Goal: Information Seeking & Learning: Learn about a topic

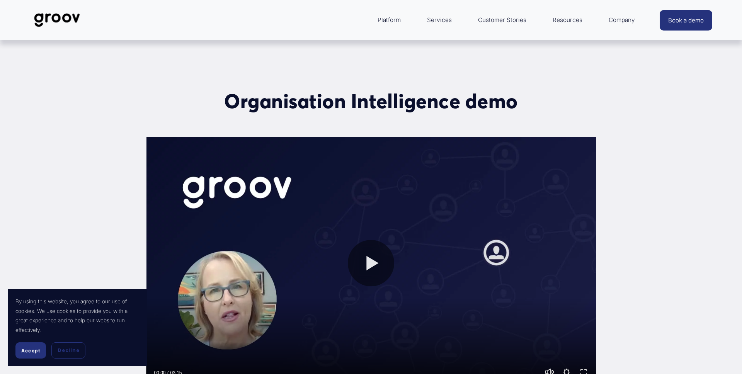
click at [104, 167] on div "Organisation Intelligence demo Play 00:00 03:15 Unmute Mute Settings Speed Norm…" at bounding box center [371, 240] width 742 height 303
click at [57, 21] on img at bounding box center [57, 20] width 55 height 26
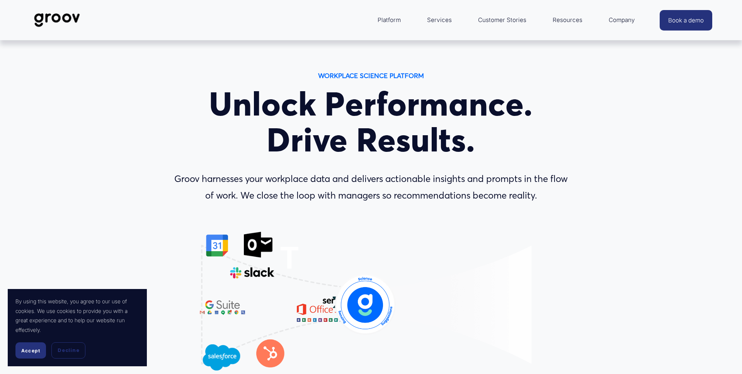
drag, startPoint x: 38, startPoint y: 352, endPoint x: 48, endPoint y: 338, distance: 17.6
click at [38, 352] on span "Accept" at bounding box center [30, 351] width 19 height 6
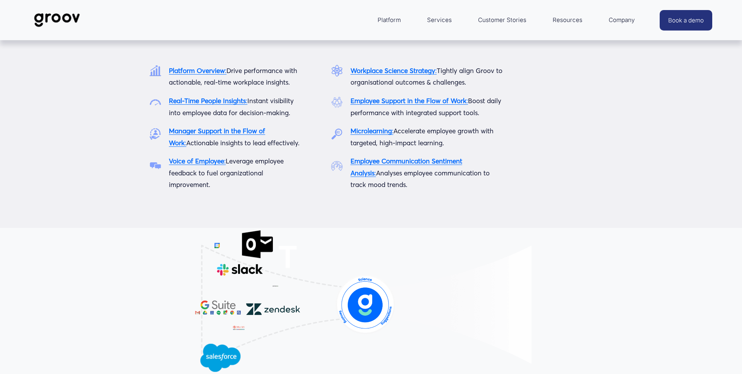
click at [386, 19] on span "Platform" at bounding box center [389, 20] width 23 height 11
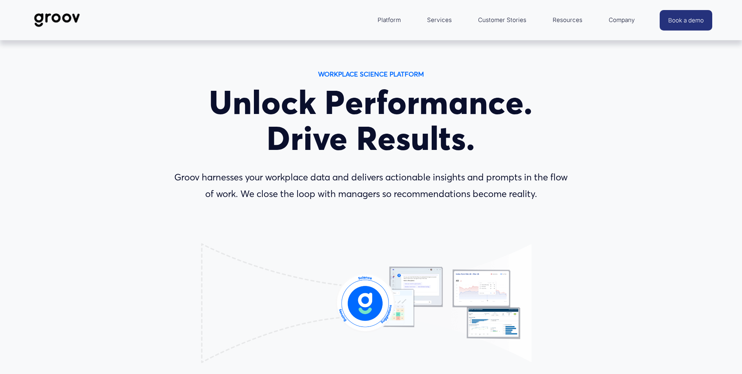
scroll to position [0, 0]
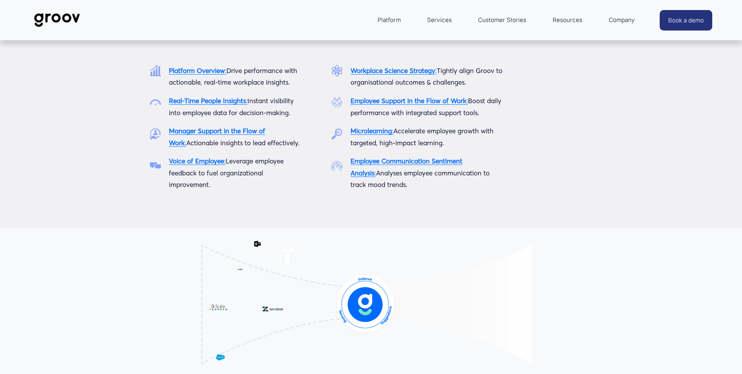
click at [374, 71] on strong "Workplace Science Strategy" at bounding box center [393, 71] width 85 height 8
